Goal: Navigation & Orientation: Find specific page/section

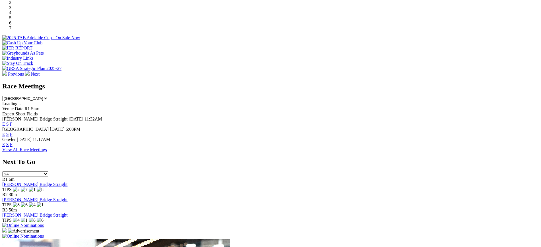
scroll to position [187, 0]
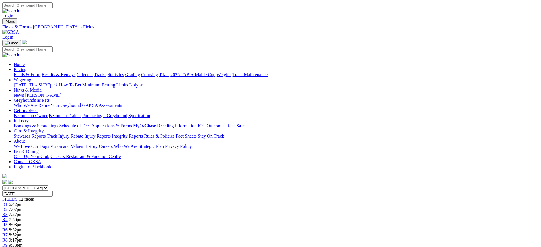
click at [46, 134] on link "Stewards Reports" at bounding box center [30, 136] width 32 height 5
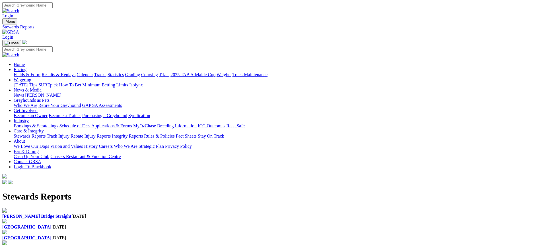
click at [51, 225] on b "[GEOGRAPHIC_DATA]" at bounding box center [26, 227] width 49 height 5
click at [71, 214] on b "Murray Bridge Straight" at bounding box center [36, 216] width 69 height 5
click at [24, 93] on link "News" at bounding box center [19, 95] width 10 height 5
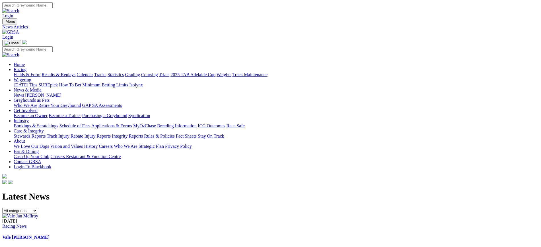
click at [61, 93] on link "[PERSON_NAME]" at bounding box center [43, 95] width 36 height 5
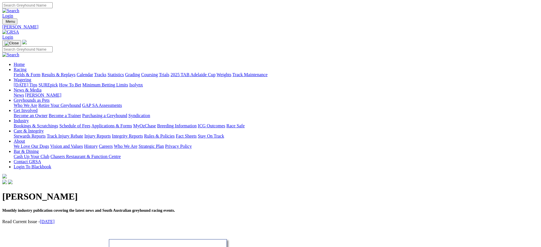
click at [19, 30] on img at bounding box center [10, 32] width 17 height 5
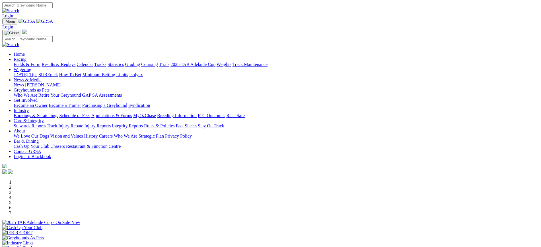
scroll to position [204, 0]
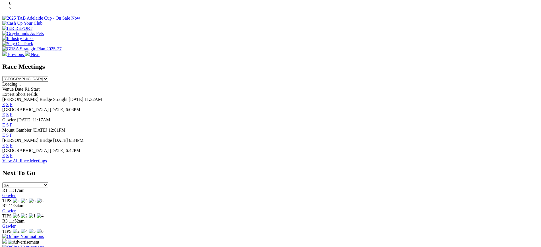
click at [13, 143] on link "F" at bounding box center [11, 145] width 3 height 5
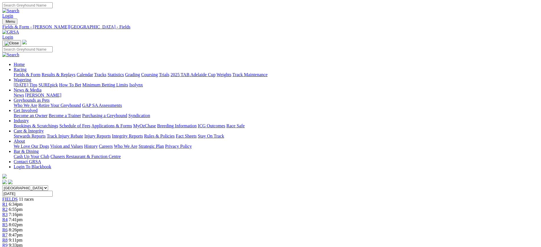
click at [19, 30] on img at bounding box center [10, 32] width 17 height 5
